Goal: Find specific page/section: Find specific page/section

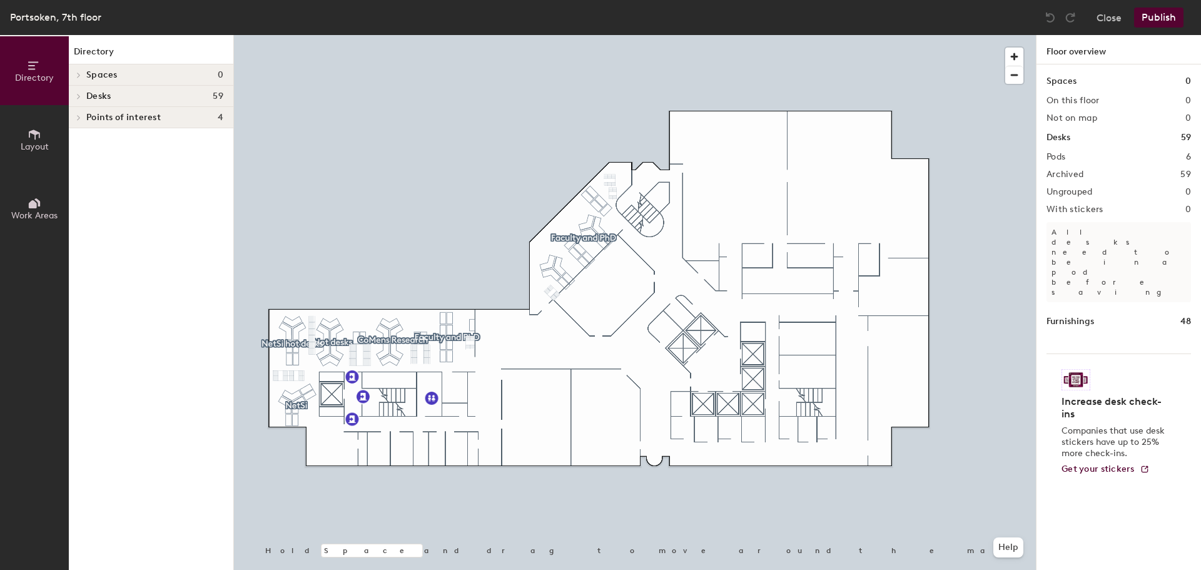
click at [131, 116] on span "Points of interest" at bounding box center [123, 118] width 74 height 10
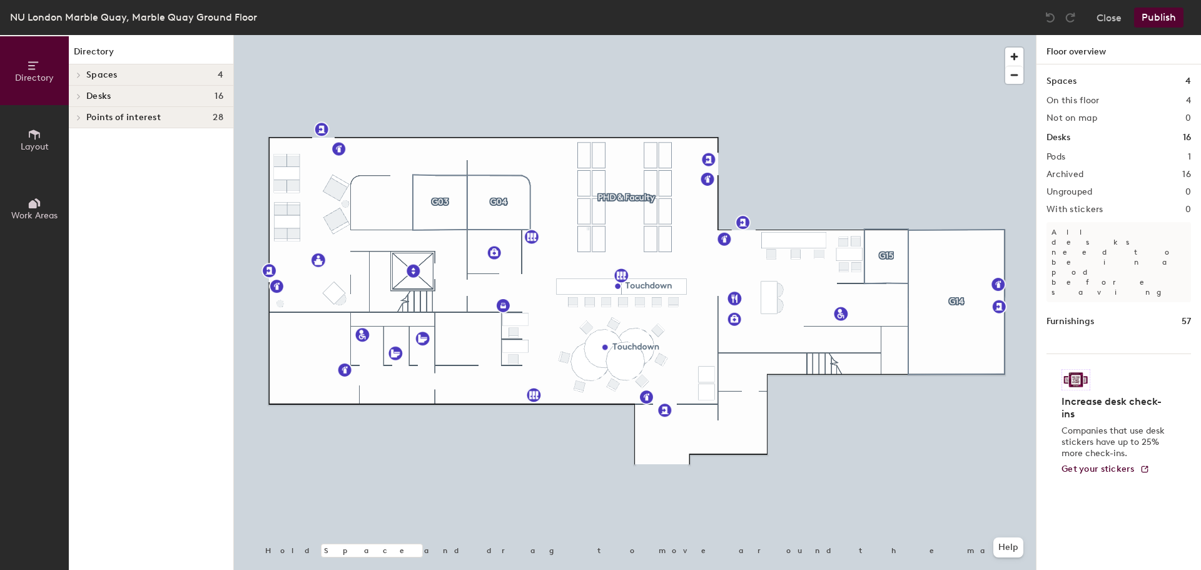
click at [36, 84] on button "Directory" at bounding box center [34, 70] width 69 height 69
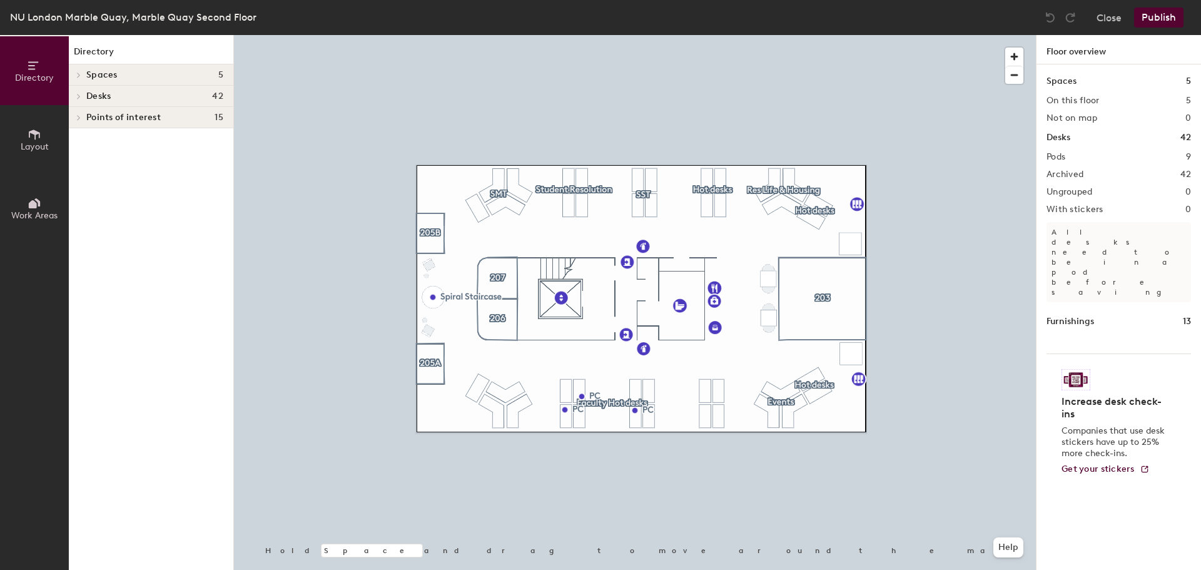
click at [709, 35] on div at bounding box center [635, 35] width 802 height 0
